Goal: Transaction & Acquisition: Purchase product/service

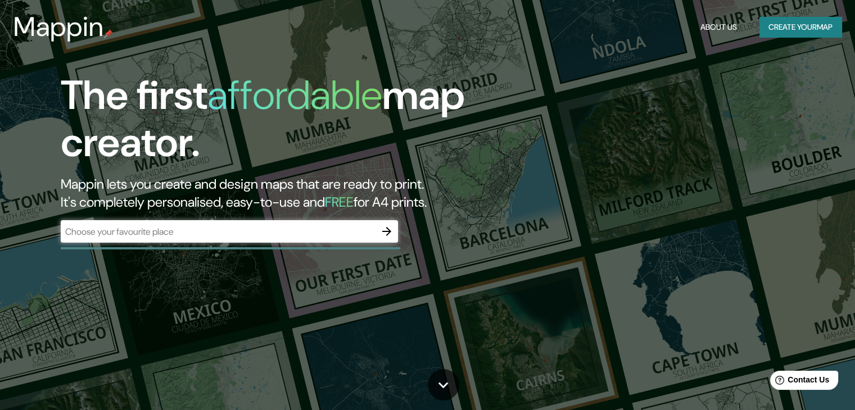
click at [233, 224] on div "​" at bounding box center [229, 231] width 337 height 22
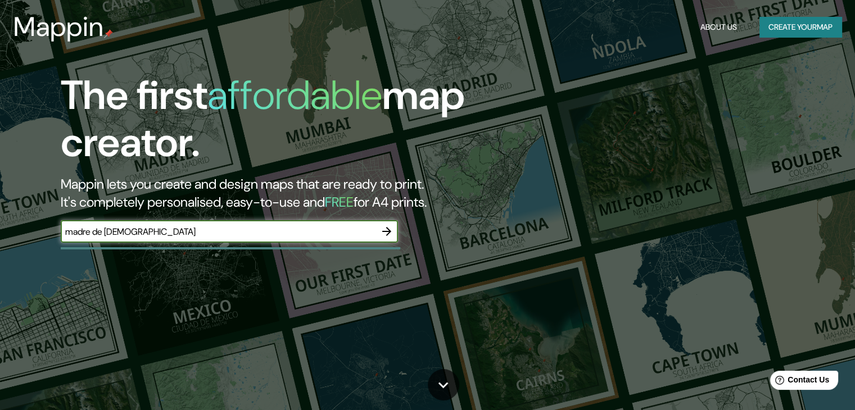
type input "madre de [DEMOGRAPHIC_DATA]"
click at [376, 232] on button "button" at bounding box center [387, 231] width 22 height 22
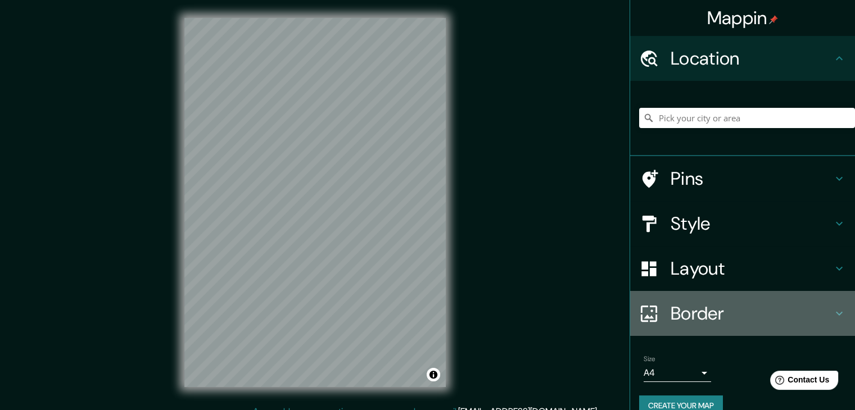
click at [676, 321] on h4 "Border" at bounding box center [752, 314] width 162 height 22
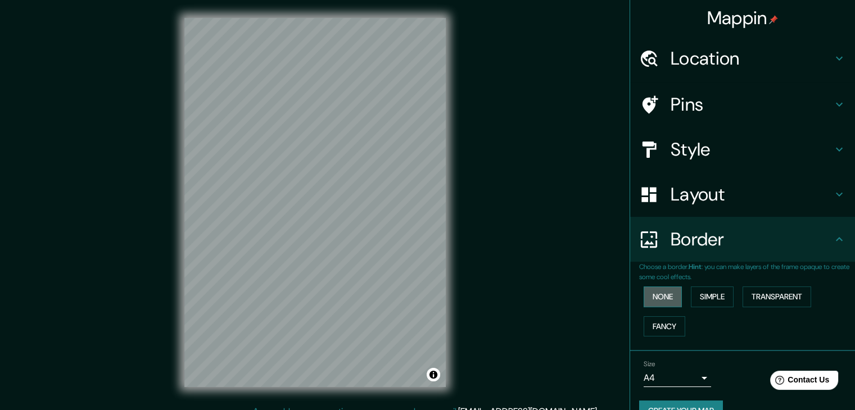
click at [648, 294] on button "None" at bounding box center [663, 297] width 38 height 21
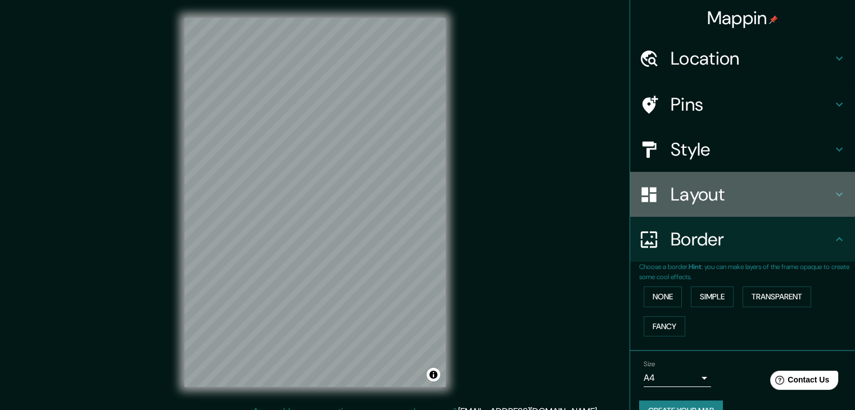
click at [675, 188] on h4 "Layout" at bounding box center [752, 194] width 162 height 22
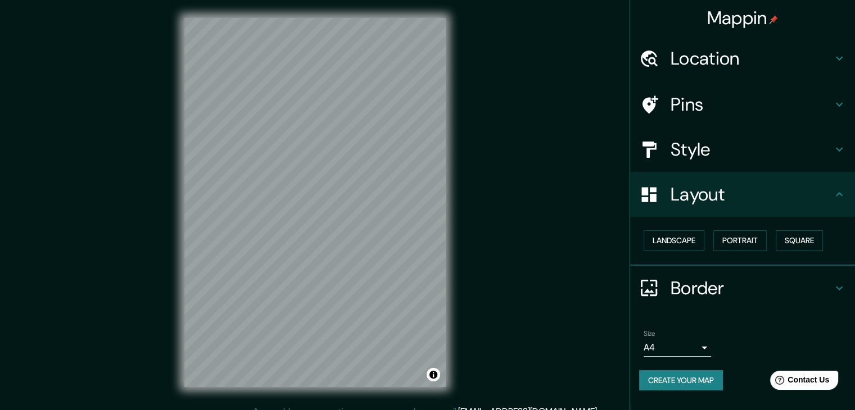
click at [668, 60] on div at bounding box center [654, 59] width 31 height 20
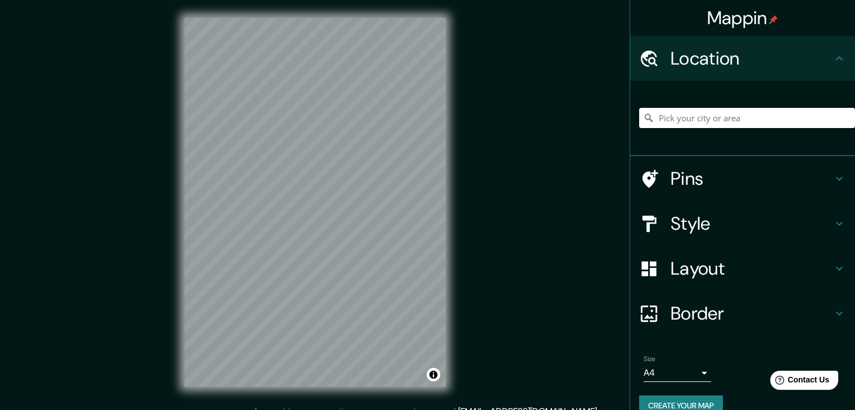
click at [682, 122] on input "Pick your city or area" at bounding box center [747, 118] width 216 height 20
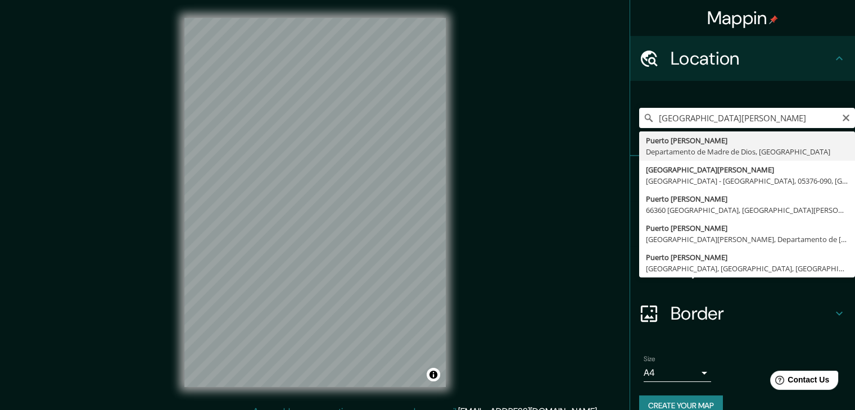
type input "[GEOGRAPHIC_DATA][PERSON_NAME], Departamento de [GEOGRAPHIC_DATA], [GEOGRAPHIC_…"
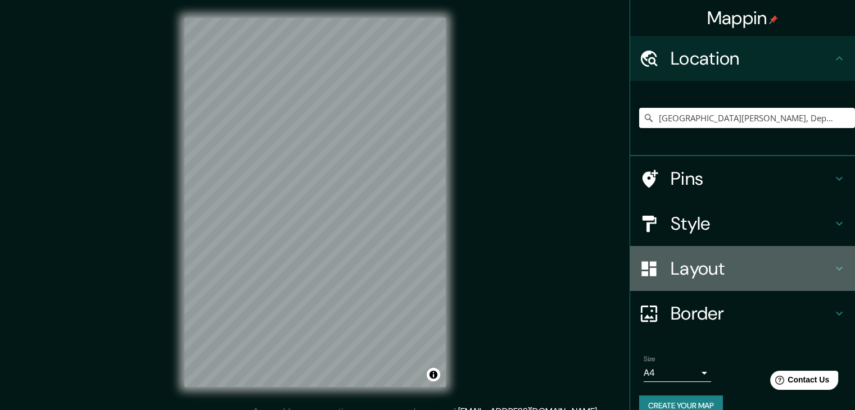
click at [676, 283] on div "Layout" at bounding box center [742, 268] width 225 height 45
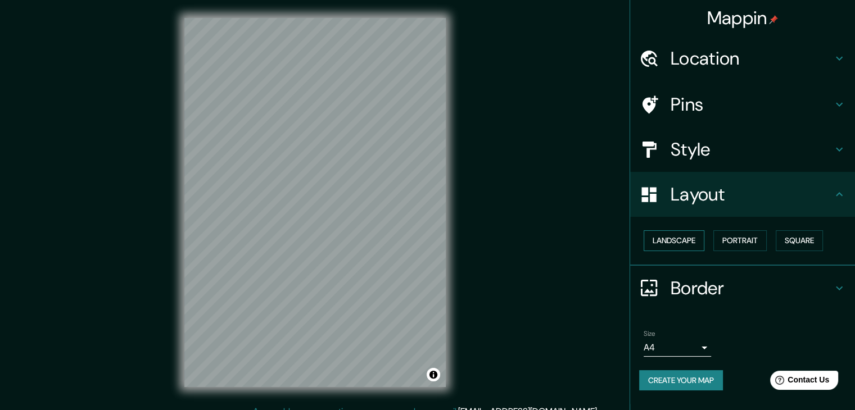
click at [681, 236] on button "Landscape" at bounding box center [674, 241] width 61 height 21
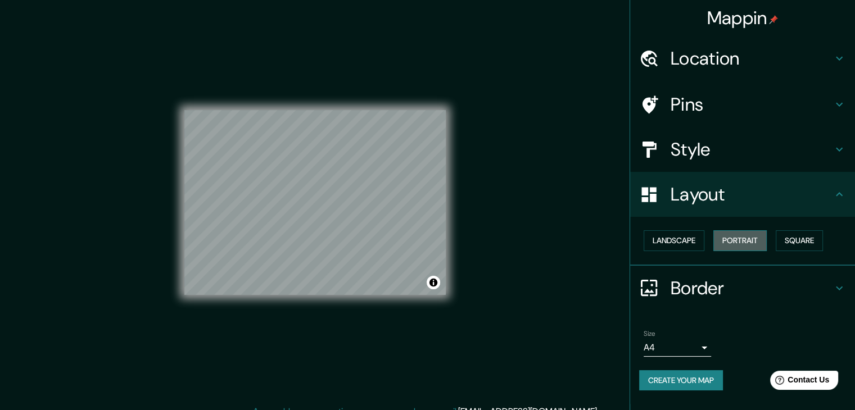
click at [738, 237] on button "Portrait" at bounding box center [740, 241] width 53 height 21
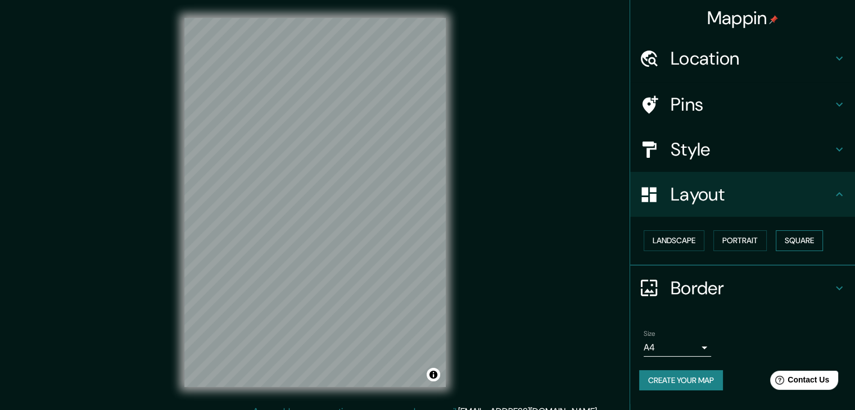
click at [798, 245] on button "Square" at bounding box center [799, 241] width 47 height 21
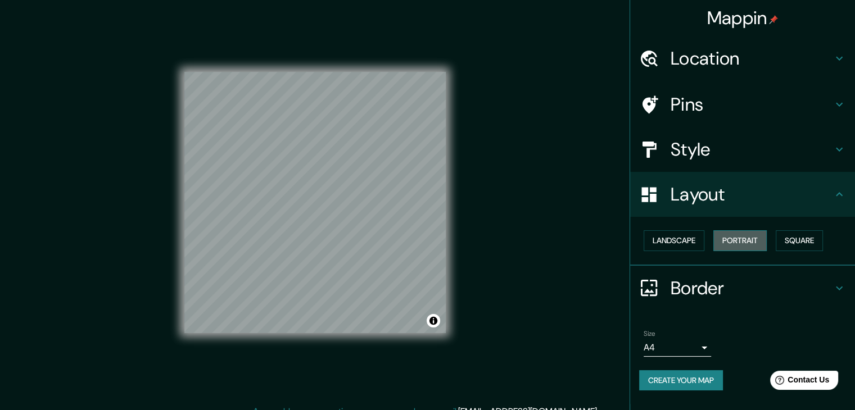
click at [759, 243] on button "Portrait" at bounding box center [740, 241] width 53 height 21
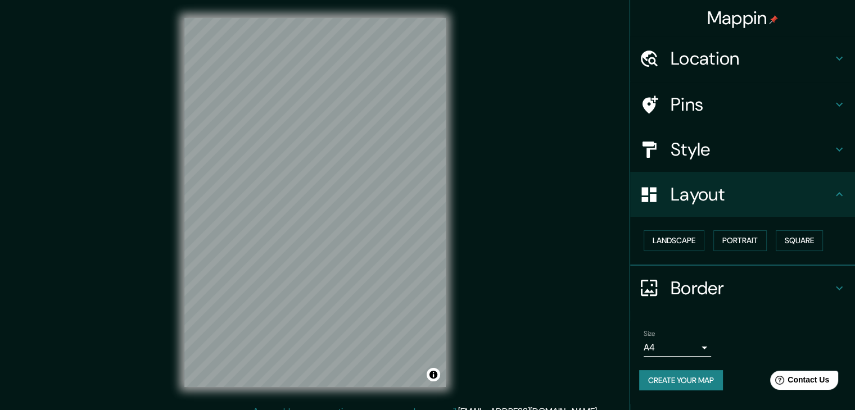
click at [703, 348] on body "Mappin Location [GEOGRAPHIC_DATA][PERSON_NAME], [GEOGRAPHIC_DATA], [GEOGRAPHIC_…" at bounding box center [427, 205] width 855 height 410
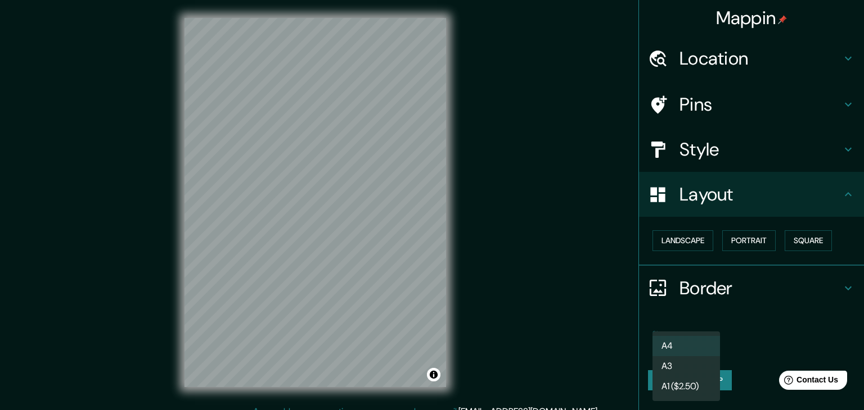
click at [694, 365] on li "A3" at bounding box center [685, 366] width 67 height 20
click at [692, 354] on body "Mappin Location [GEOGRAPHIC_DATA][PERSON_NAME], [GEOGRAPHIC_DATA], [GEOGRAPHIC_…" at bounding box center [432, 205] width 864 height 410
click at [685, 347] on li "A4" at bounding box center [685, 346] width 67 height 20
type input "single"
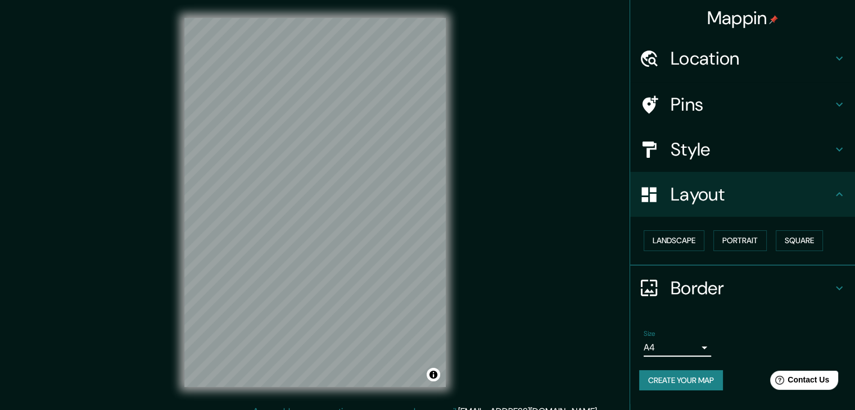
click at [684, 382] on button "Create your map" at bounding box center [681, 381] width 84 height 21
